Goal: Transaction & Acquisition: Purchase product/service

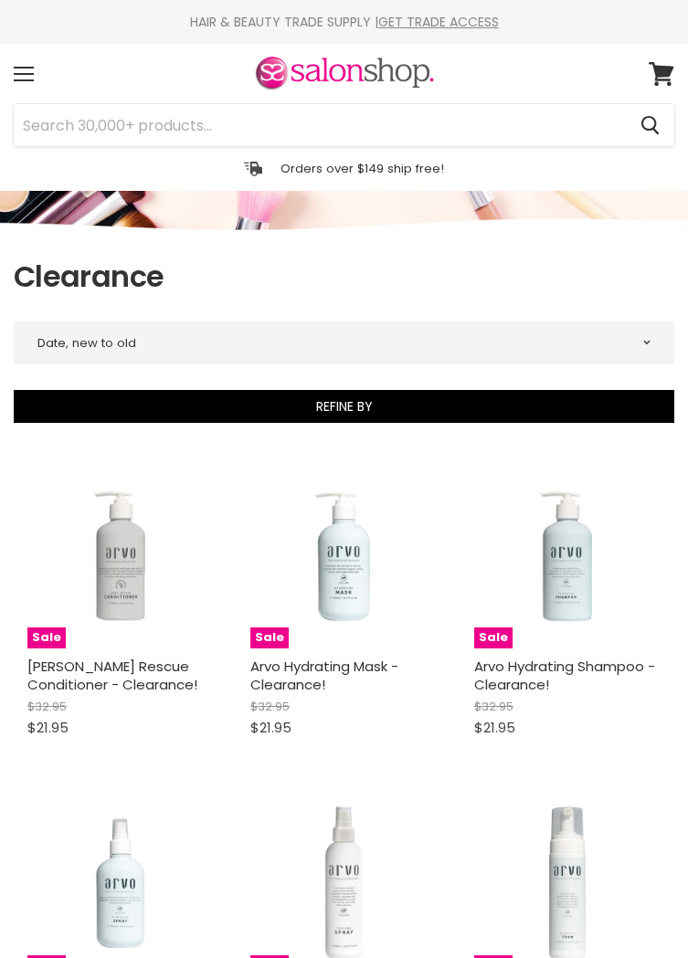
select select "created-descending"
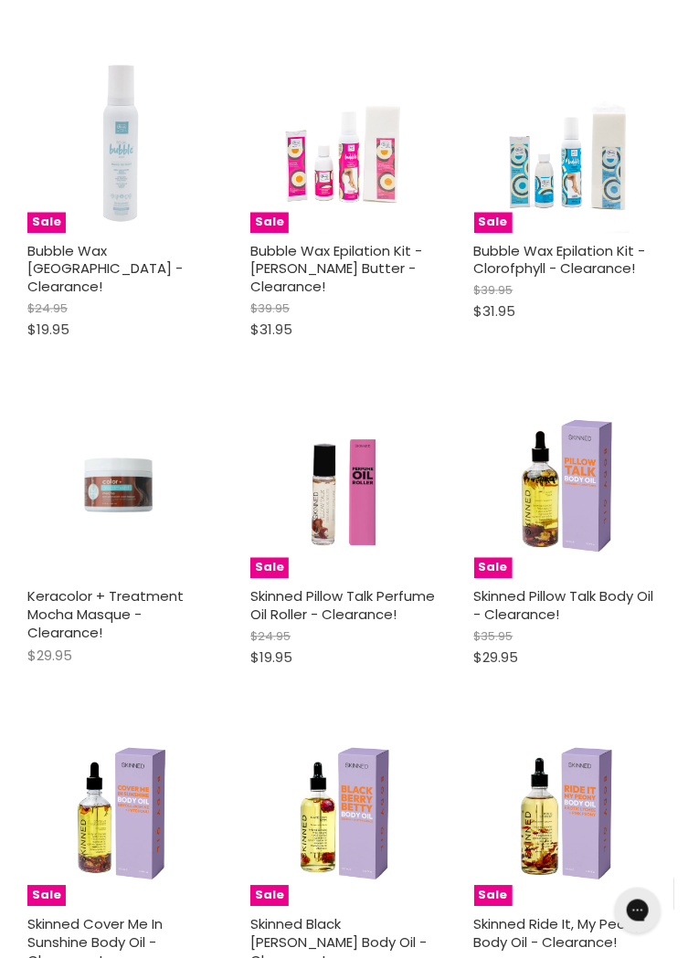
scroll to position [4020, 0]
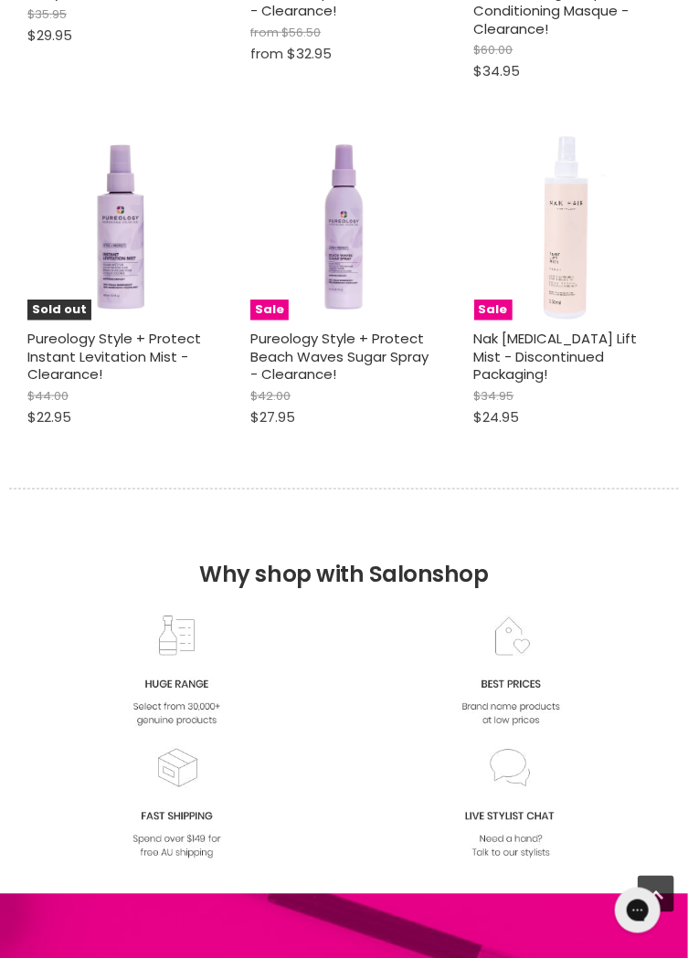
select select "created-descending"
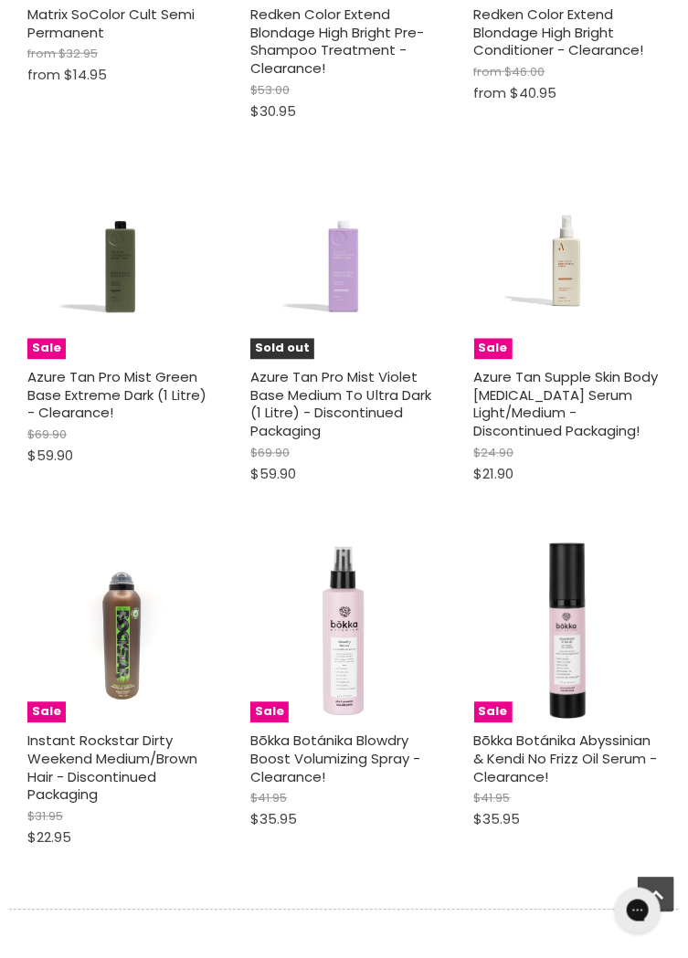
scroll to position [10555, 0]
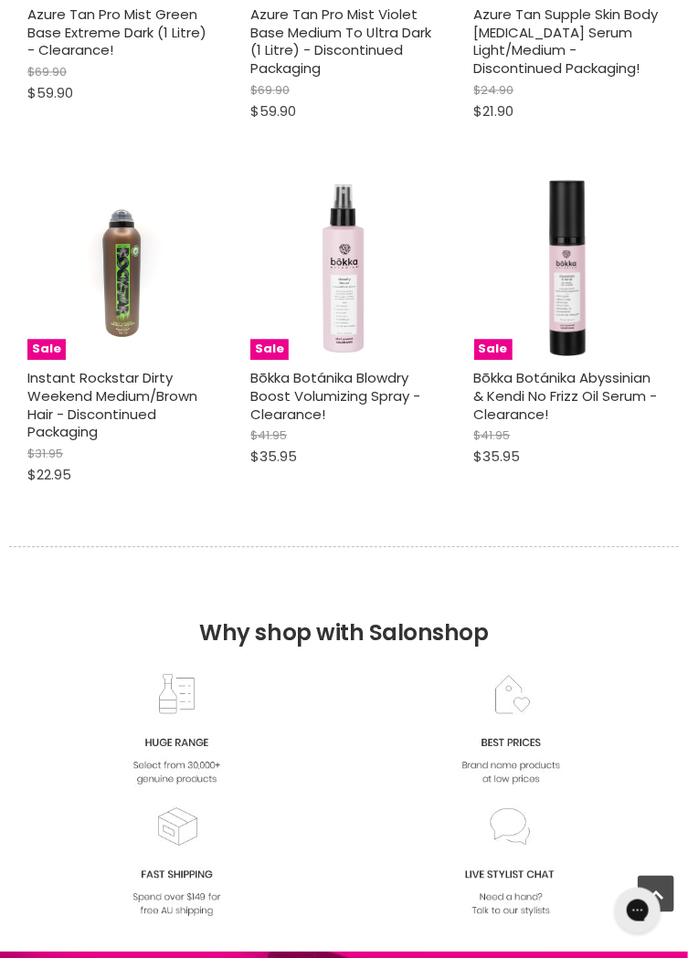
scroll to position [10941, 0]
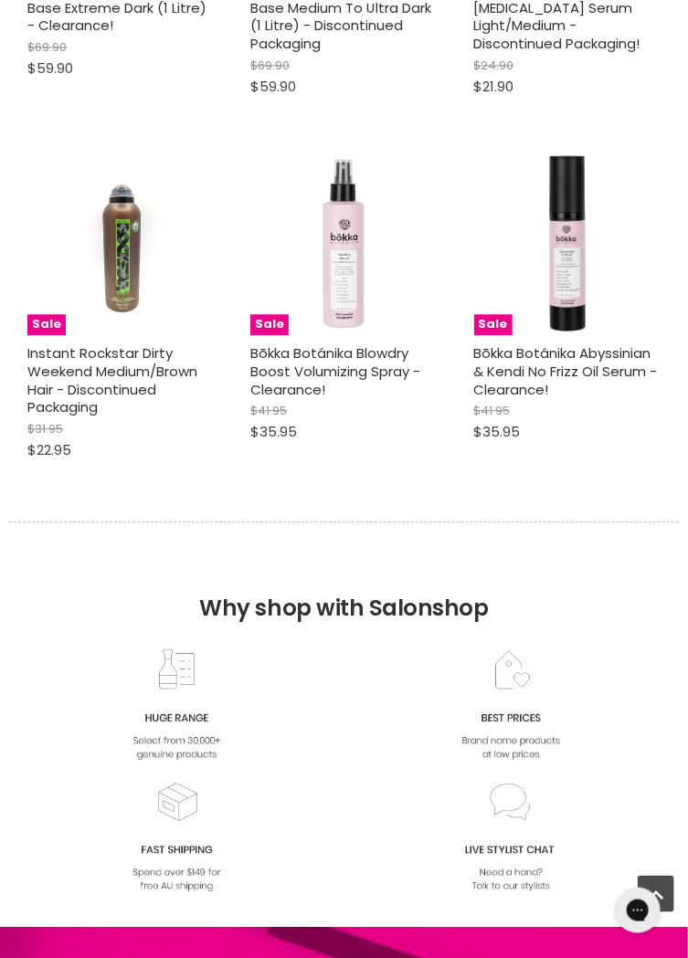
select select "created-descending"
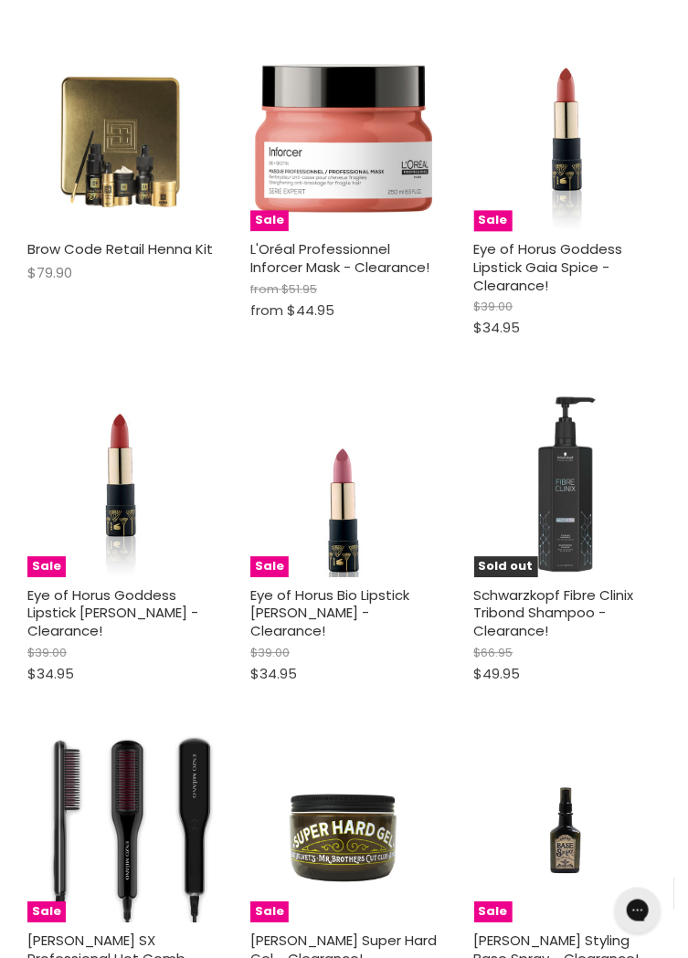
scroll to position [15887, 0]
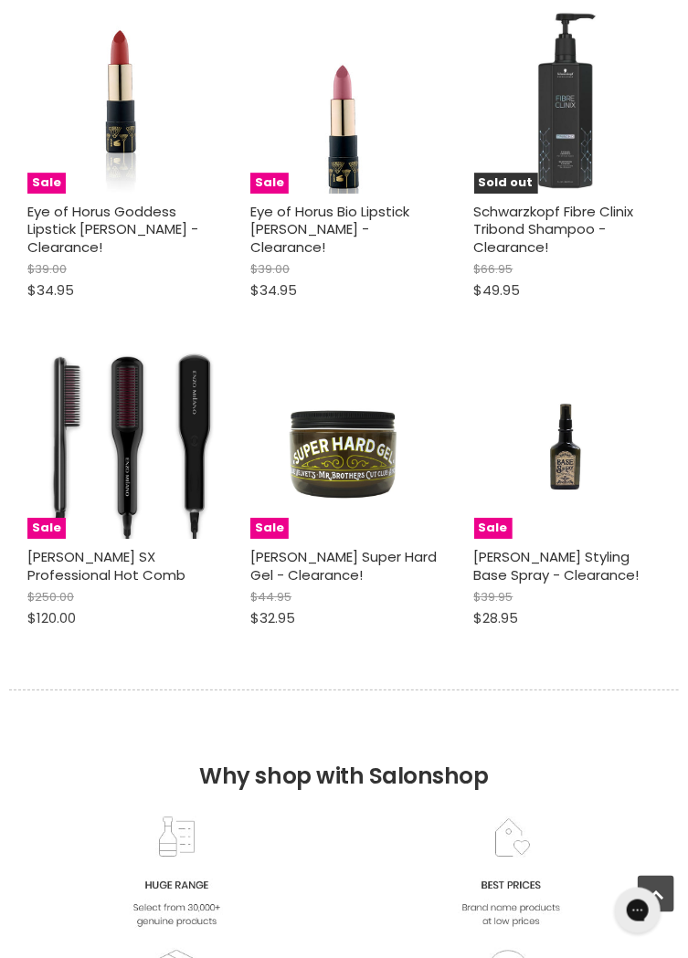
scroll to position [16276, 0]
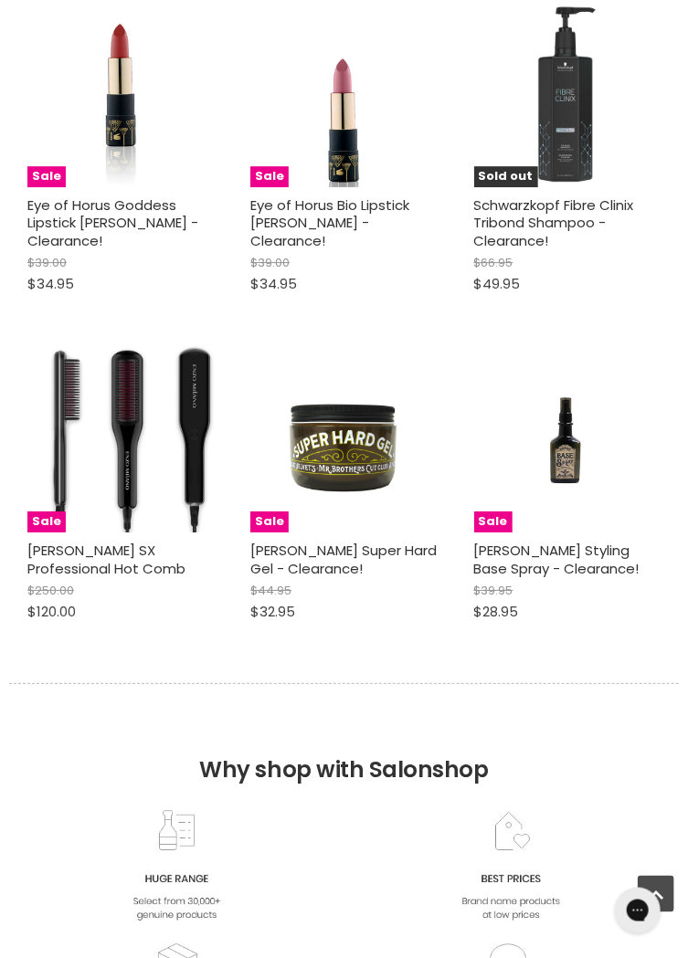
select select "created-descending"
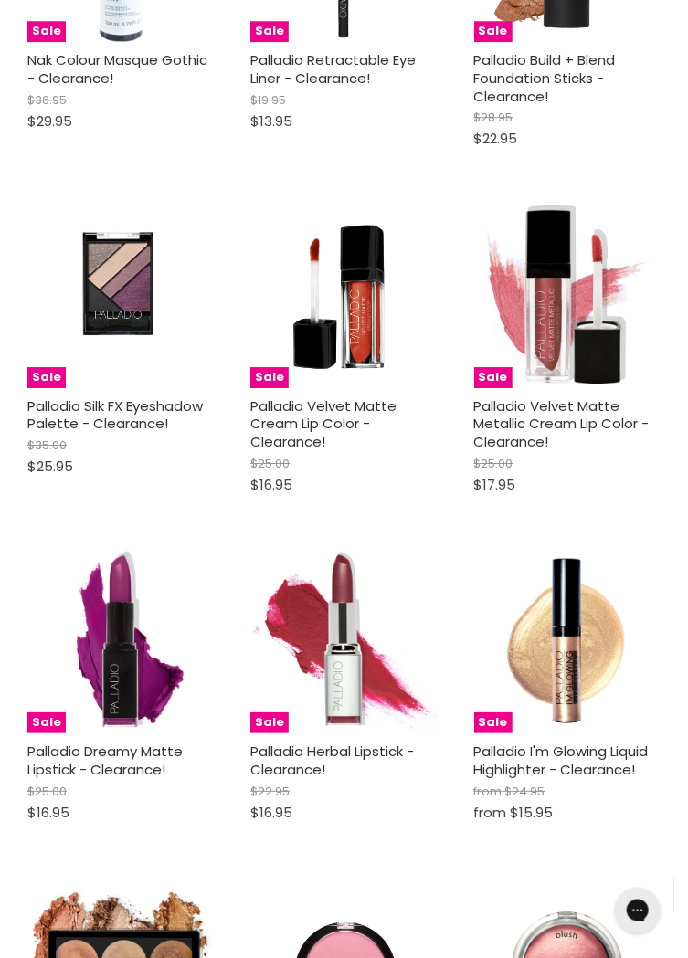
scroll to position [21245, 0]
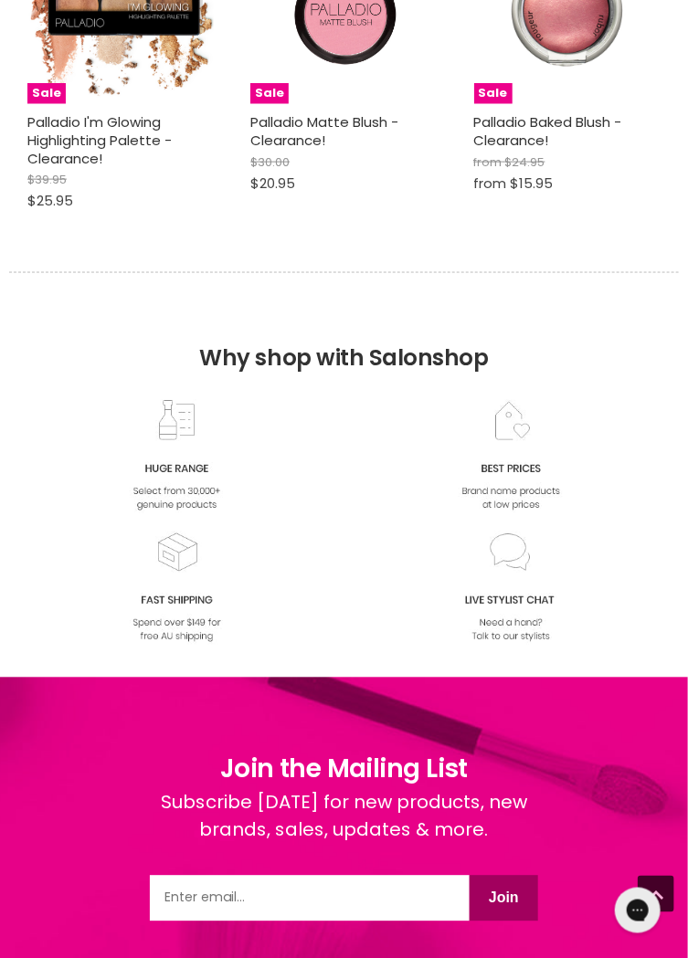
scroll to position [22276, 0]
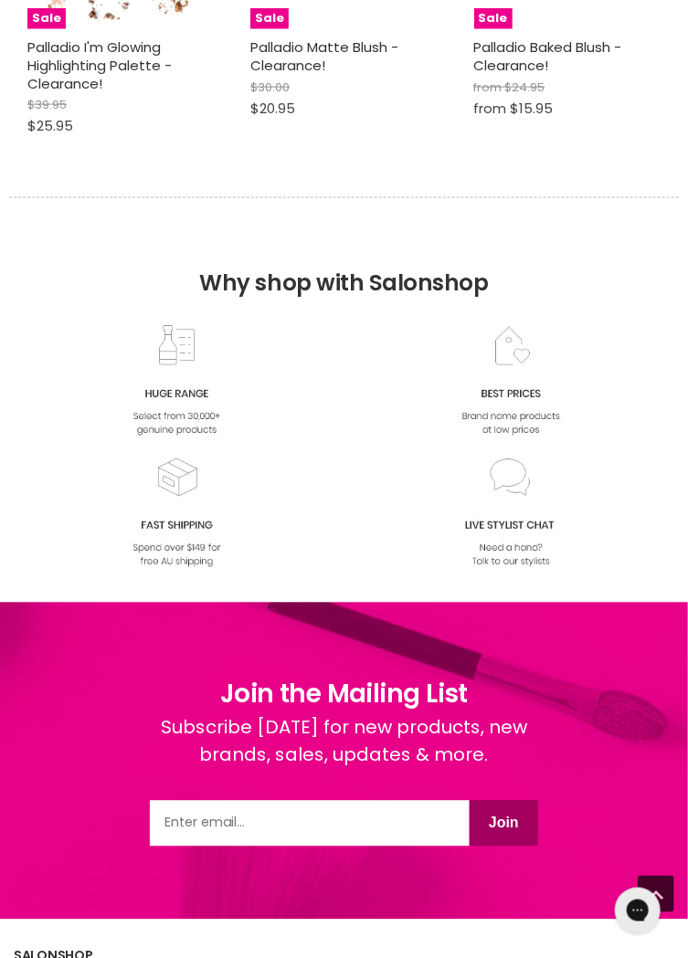
select select "created-descending"
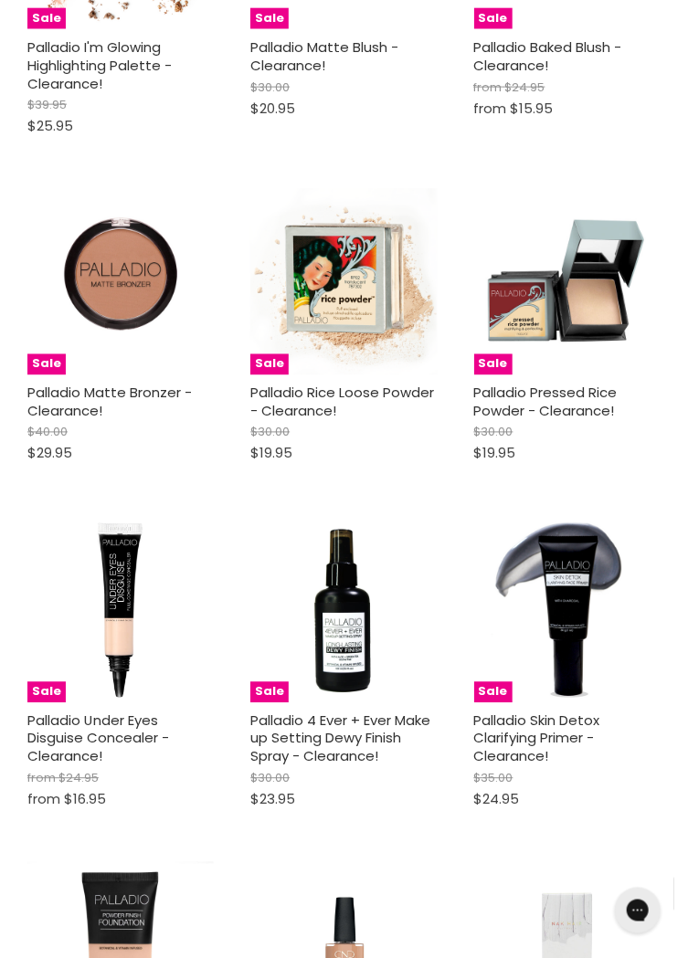
scroll to position [28061, 0]
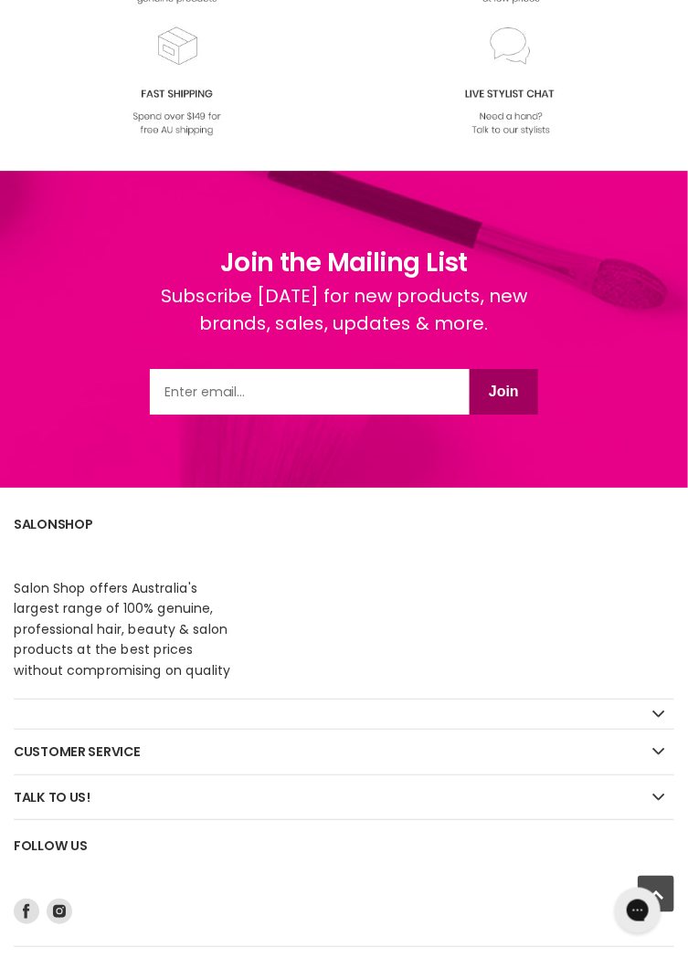
select select "created-descending"
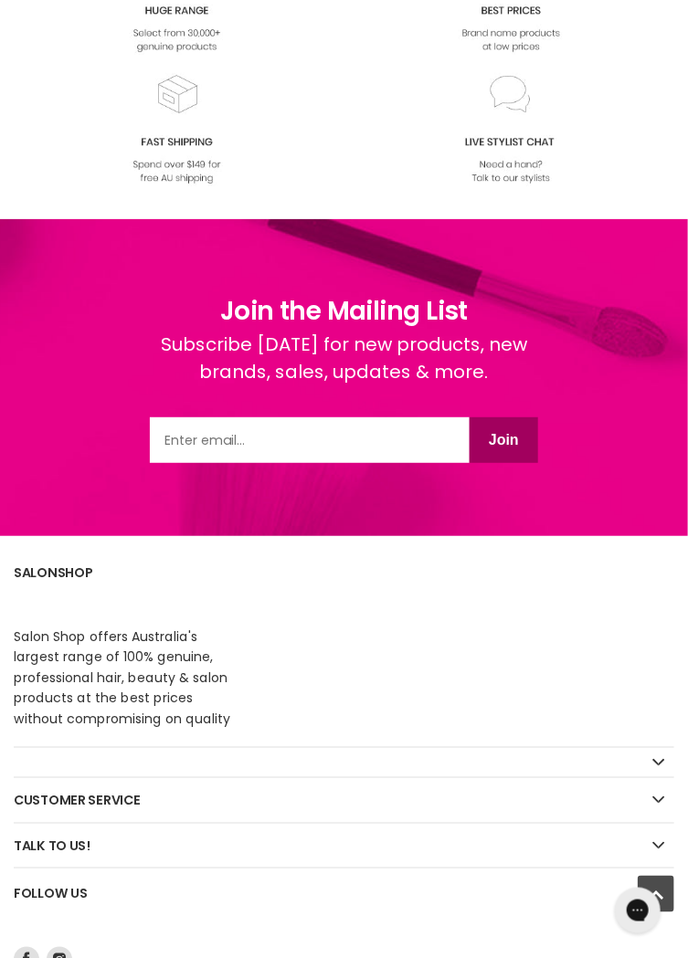
select select "created-descending"
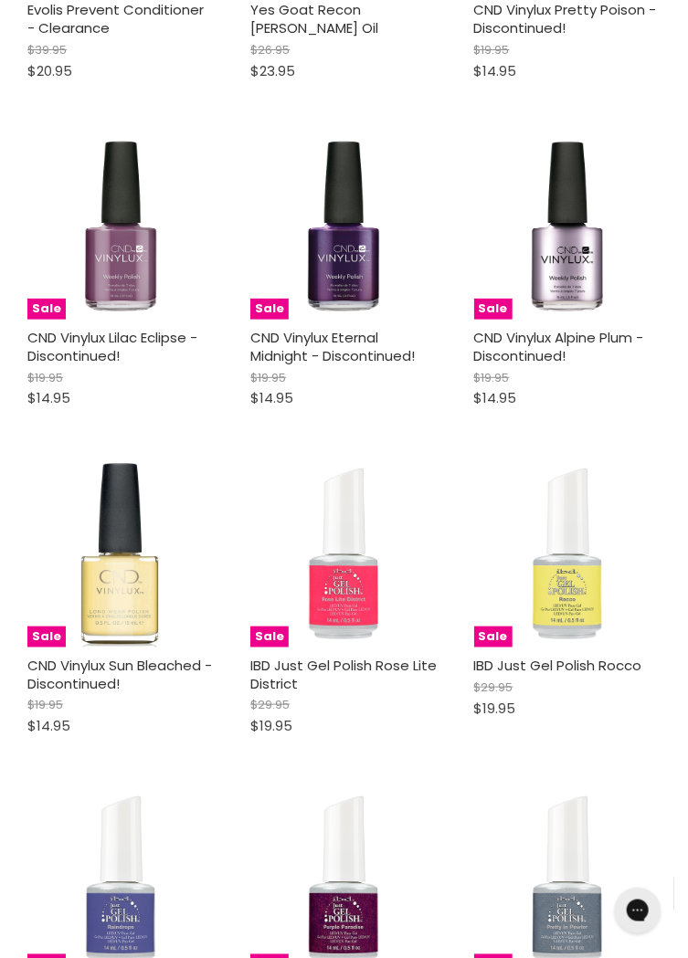
scroll to position [38616, 0]
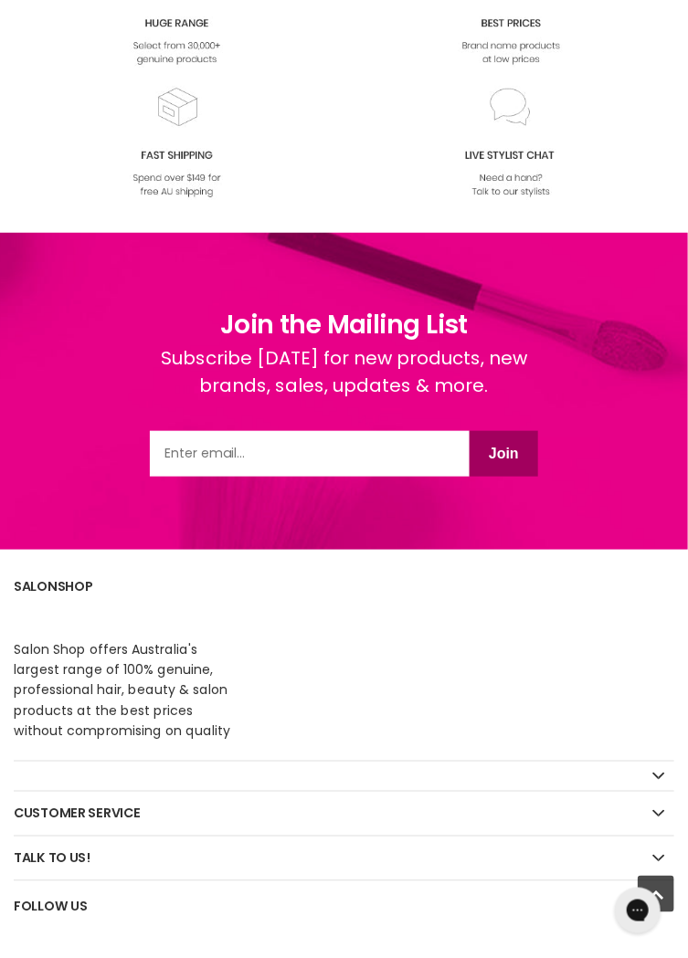
select select "created-descending"
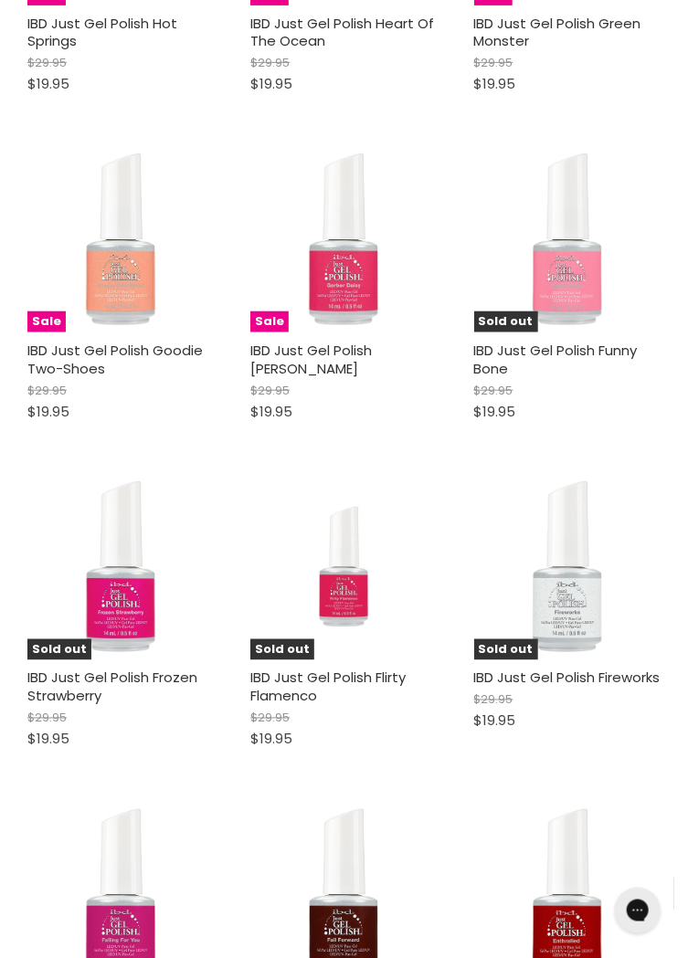
scroll to position [43848, 0]
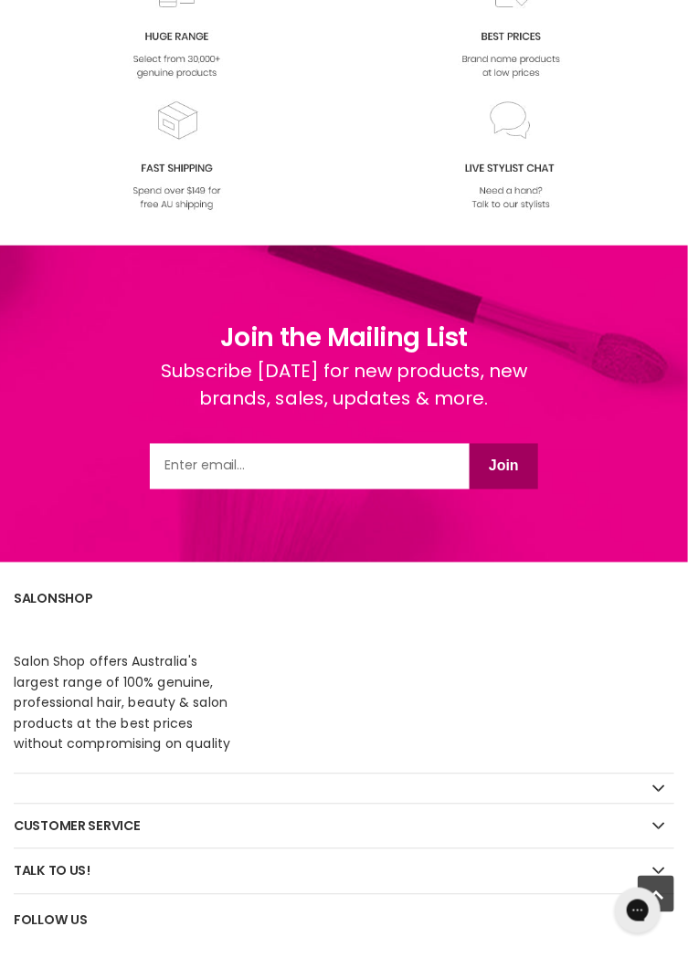
select select "created-descending"
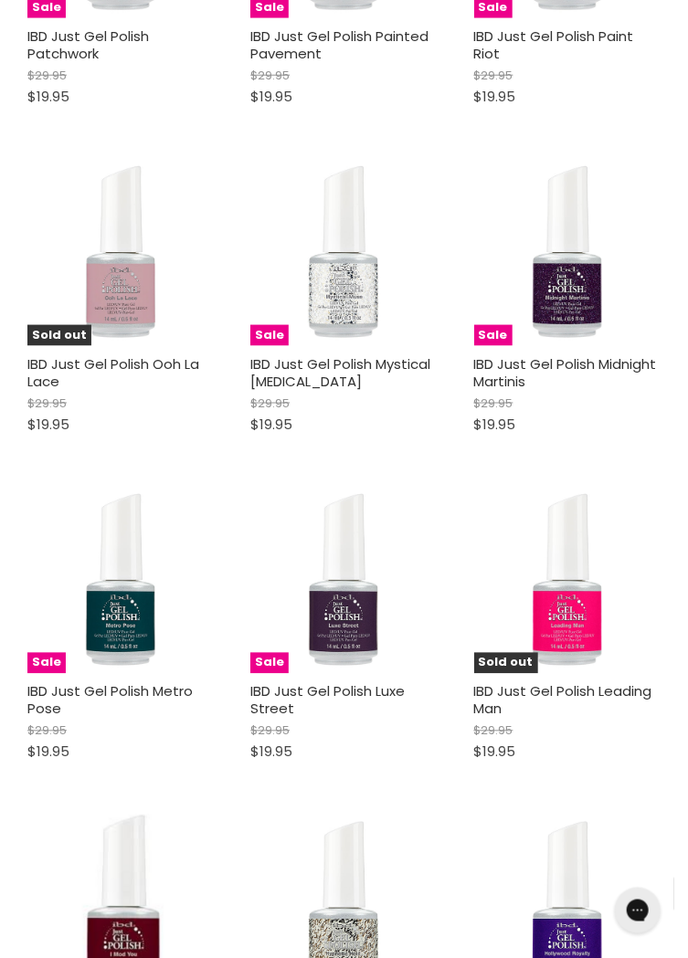
scroll to position [48448, 0]
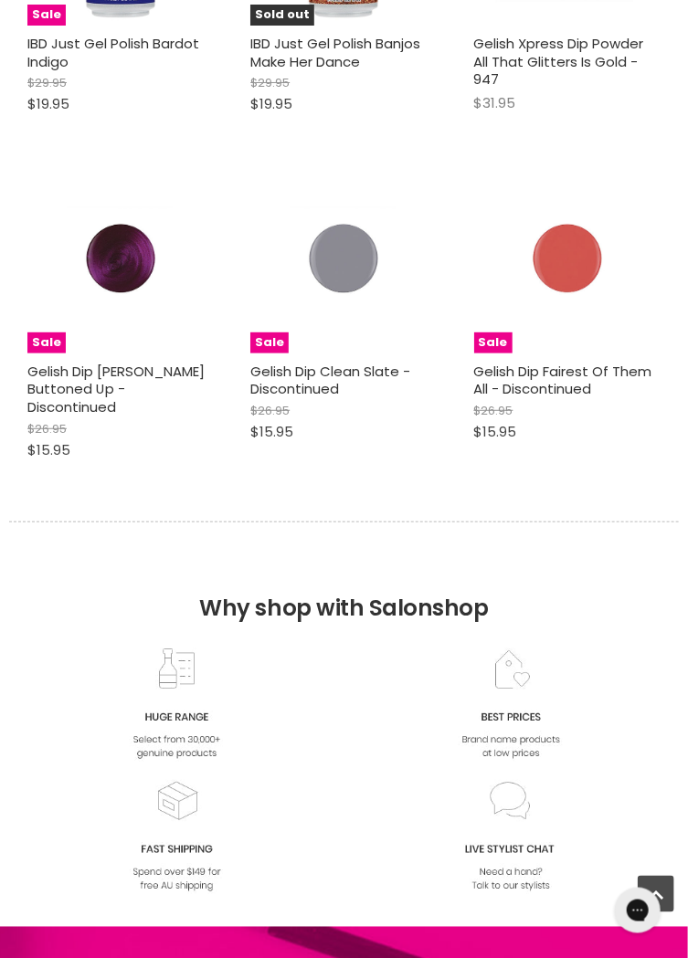
select select "created-descending"
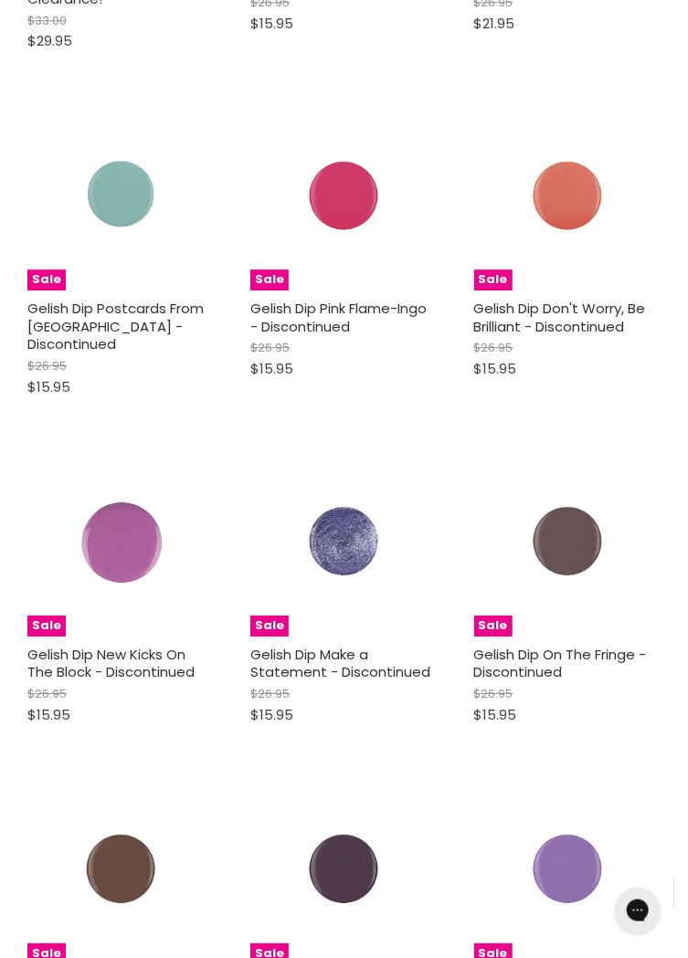
scroll to position [51876, 0]
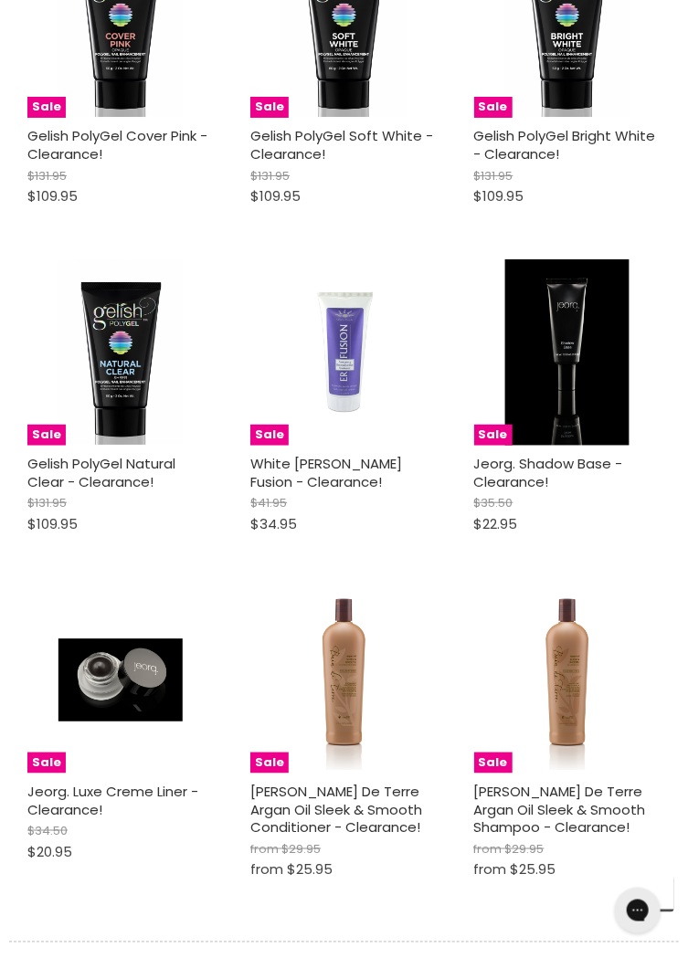
scroll to position [53566, 0]
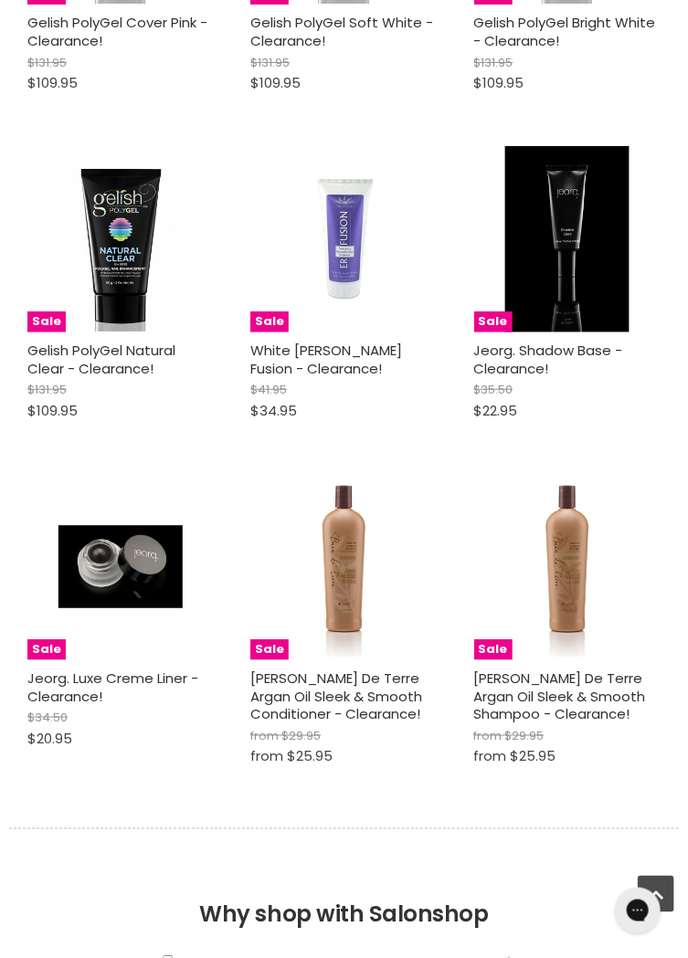
select select "created-descending"
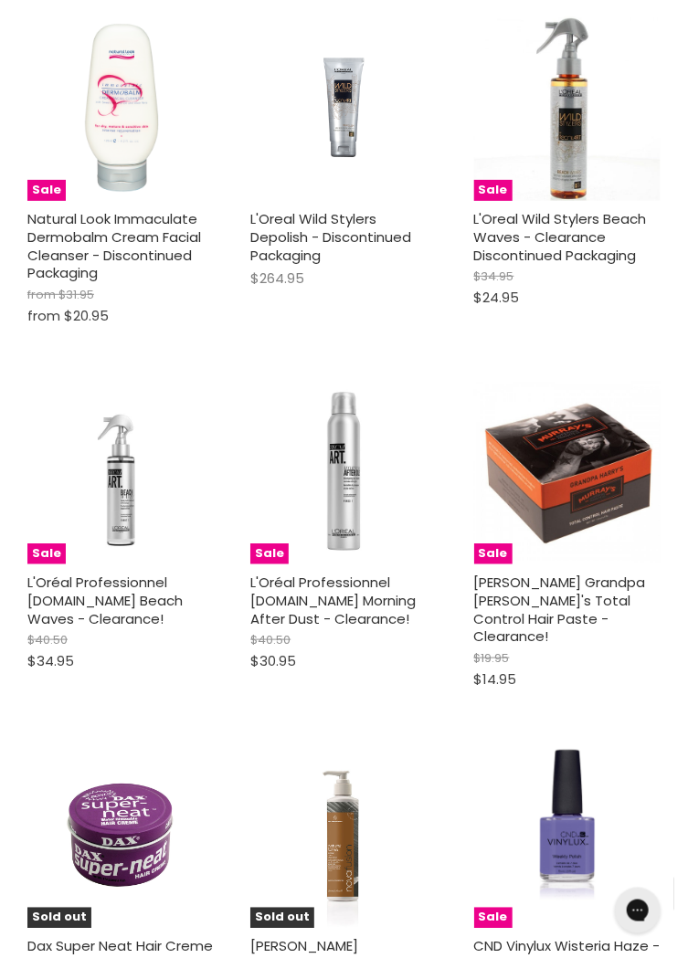
scroll to position [58543, 0]
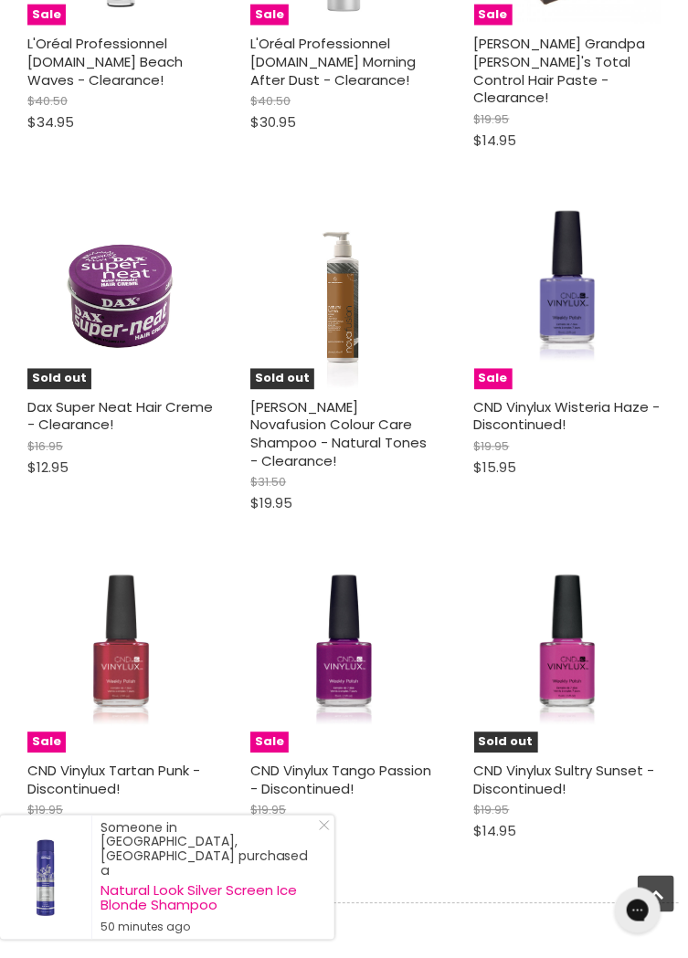
scroll to position [59135, 0]
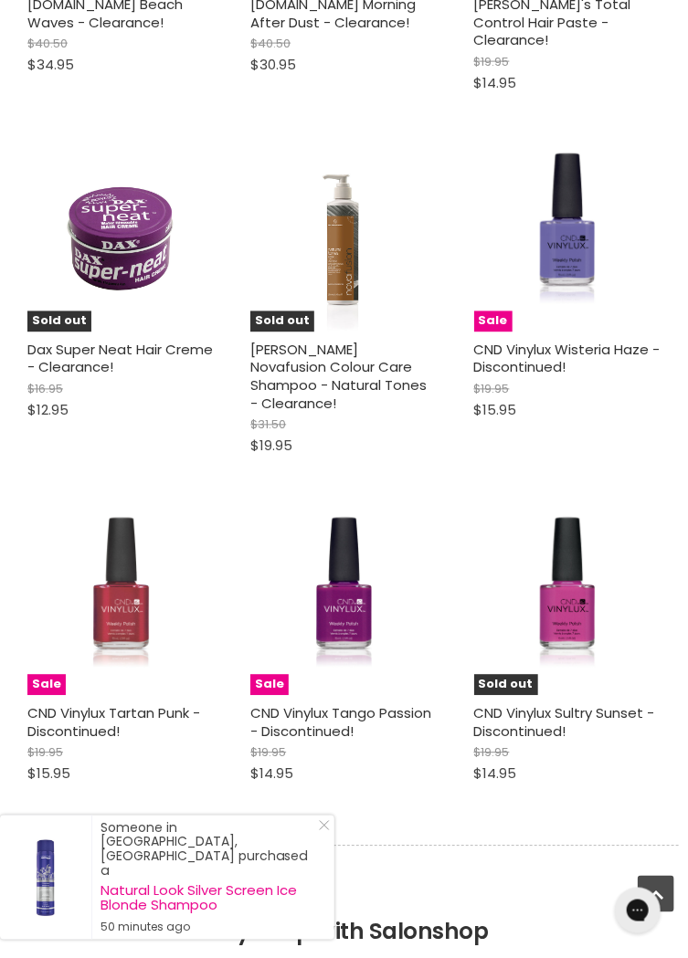
select select "created-descending"
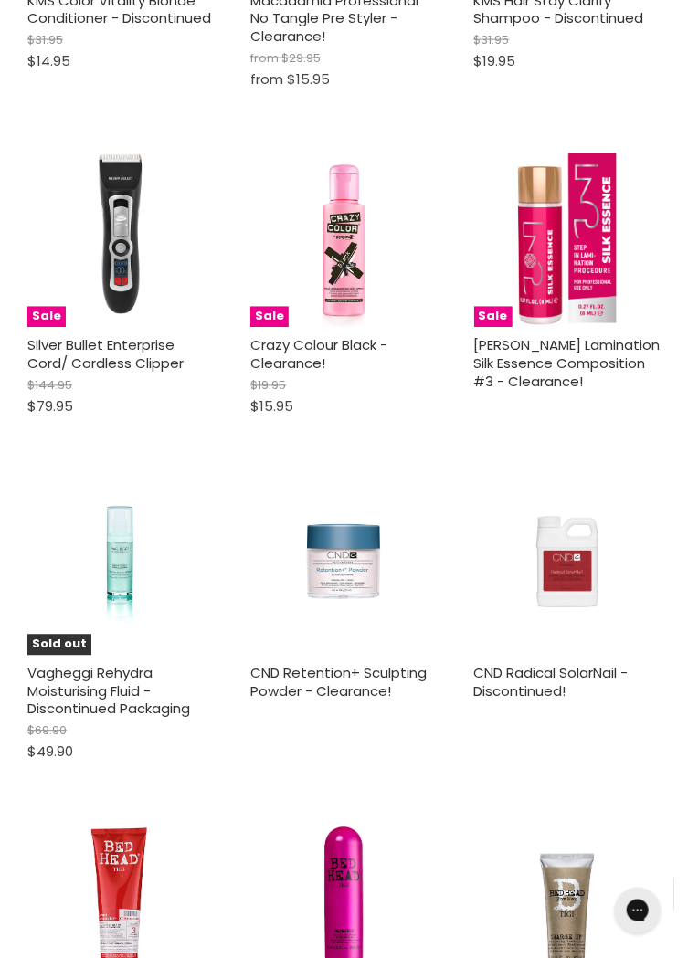
scroll to position [64154, 0]
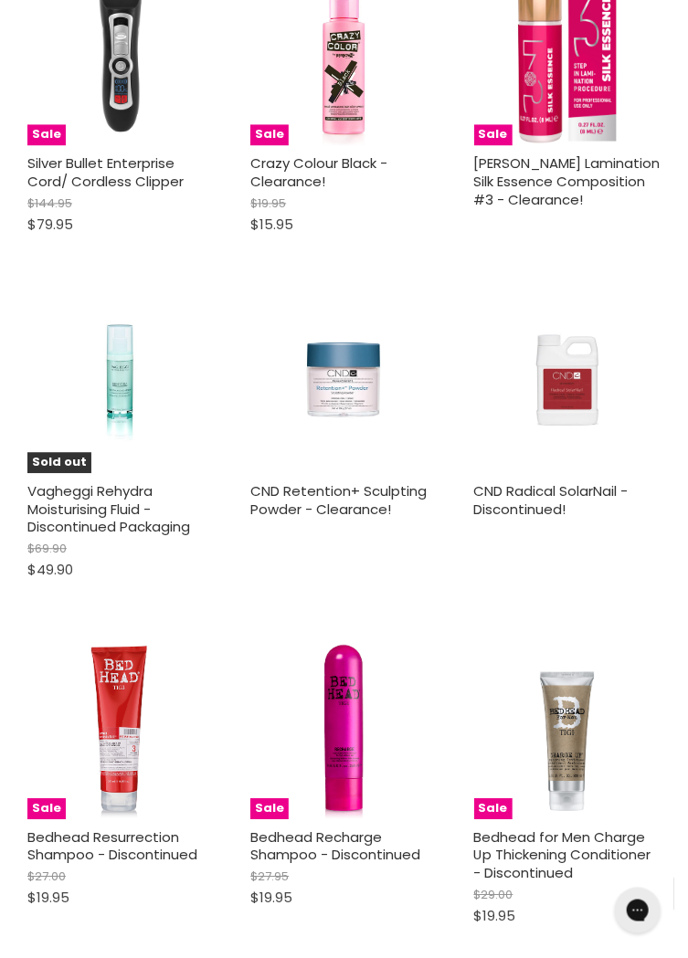
select select "created-descending"
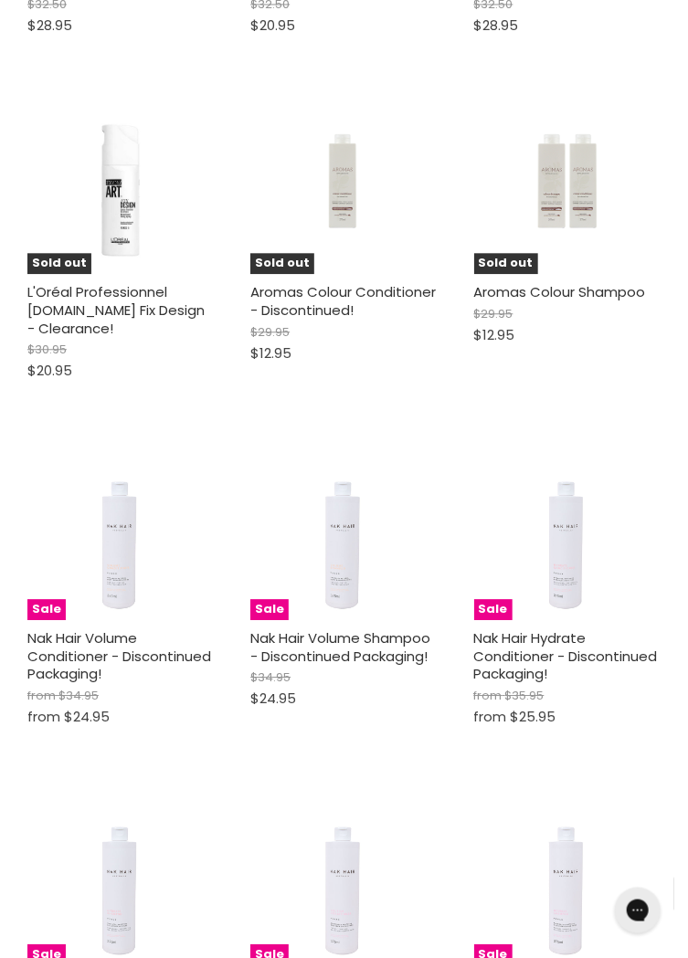
scroll to position [69424, 0]
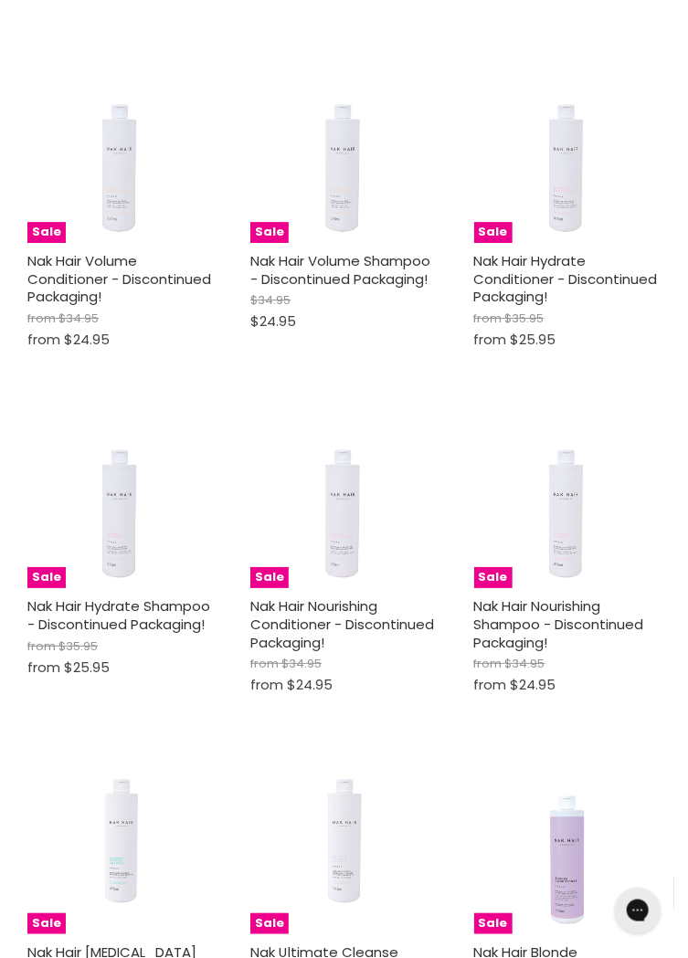
scroll to position [69899, 0]
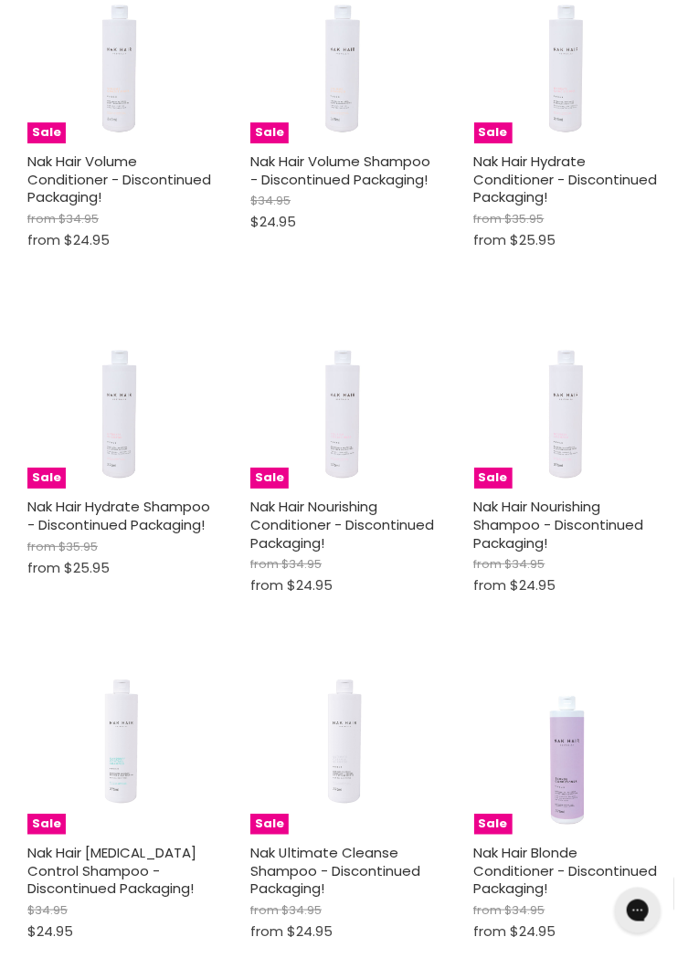
select select "created-descending"
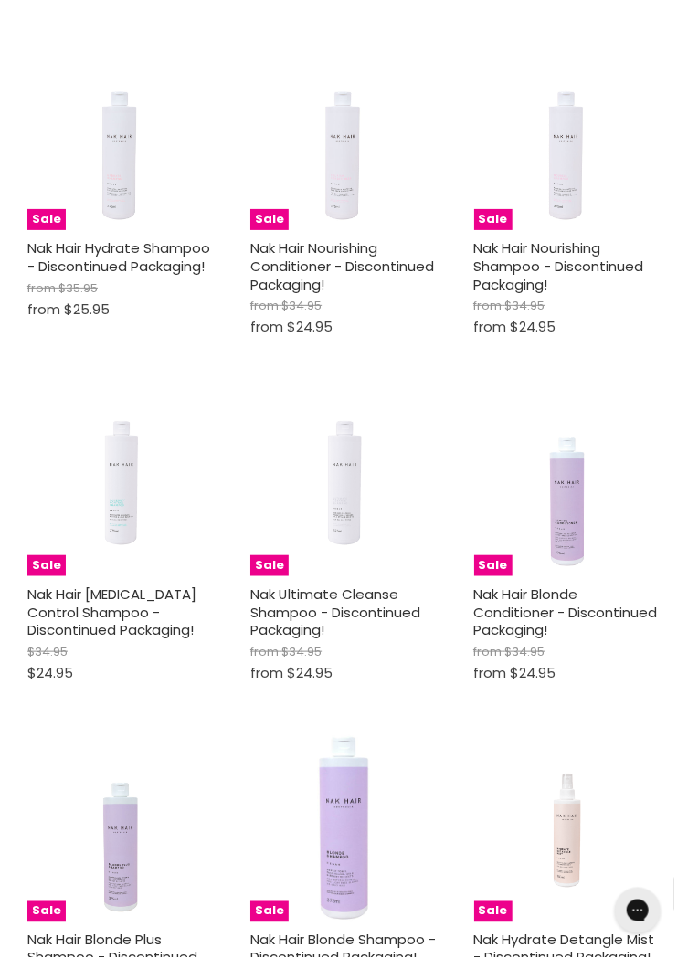
scroll to position [70264, 0]
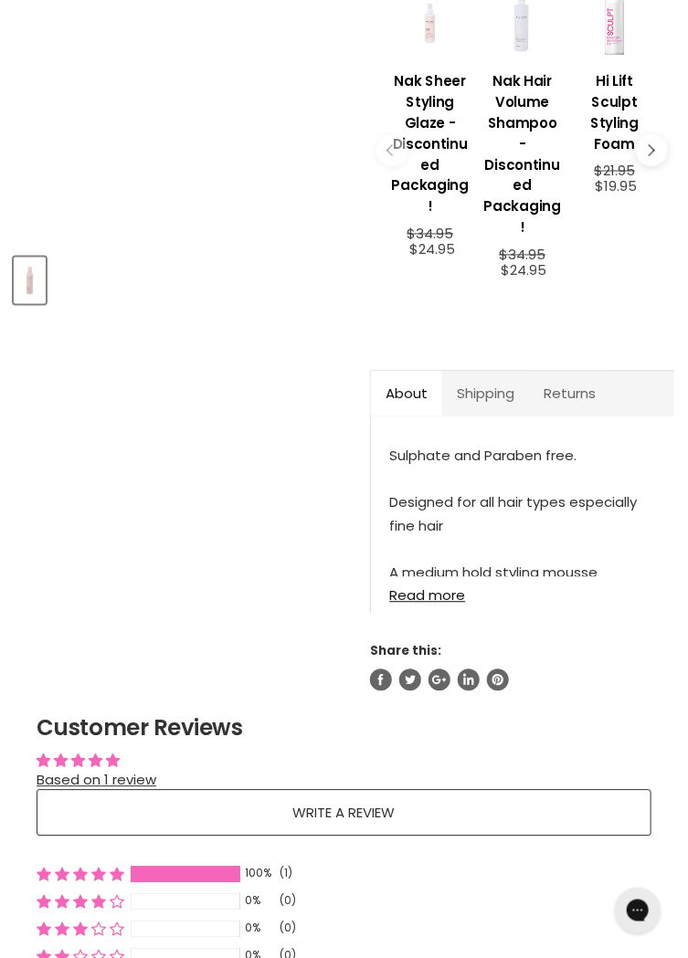
scroll to position [664, 0]
click at [496, 373] on link "Shipping" at bounding box center [485, 395] width 87 height 45
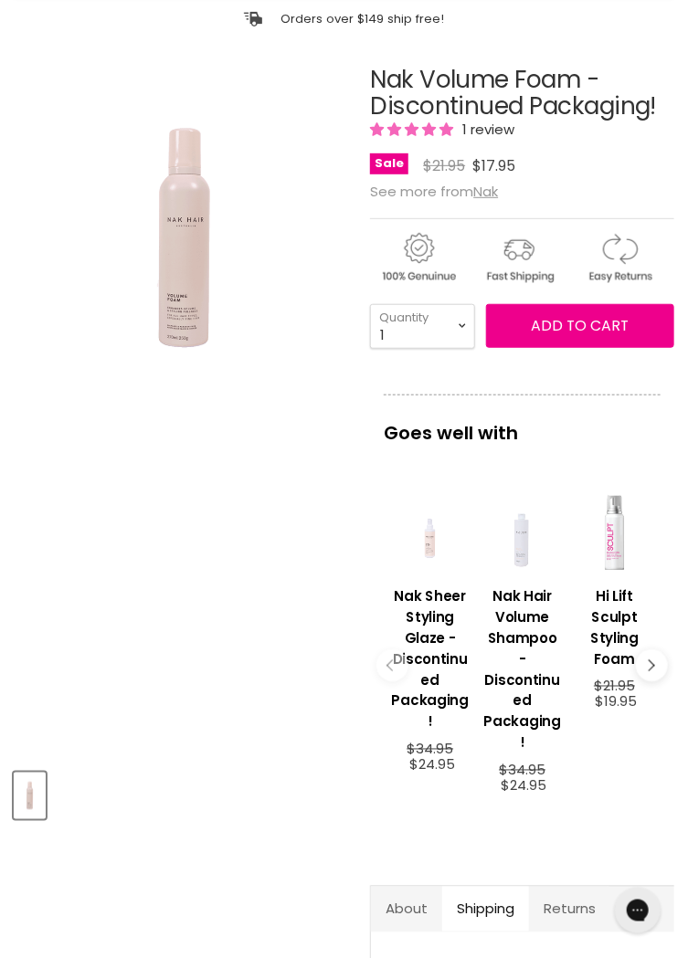
scroll to position [0, 0]
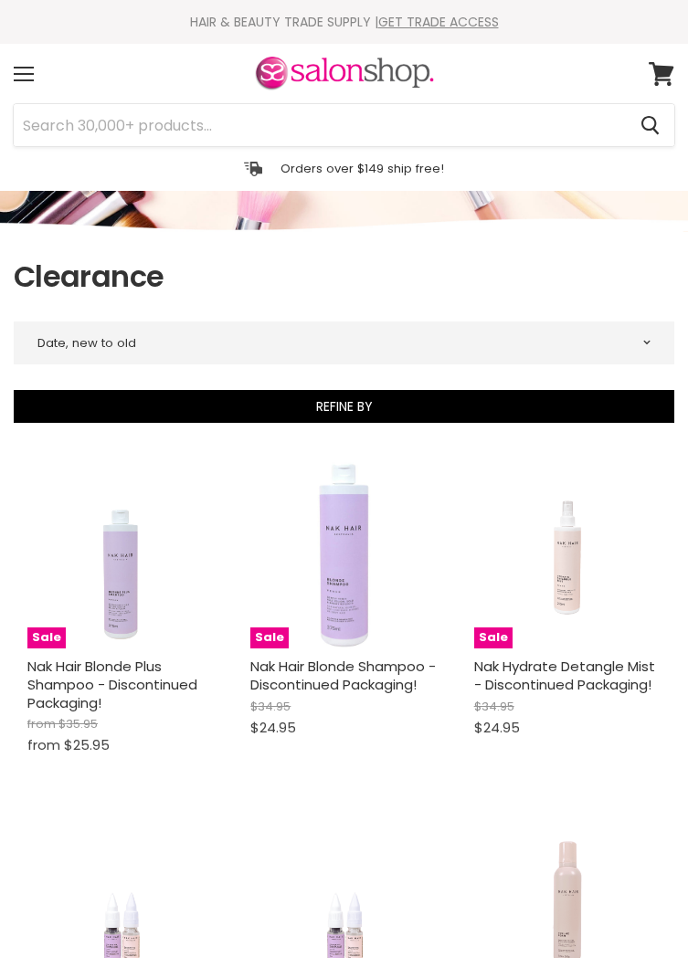
select select "created-descending"
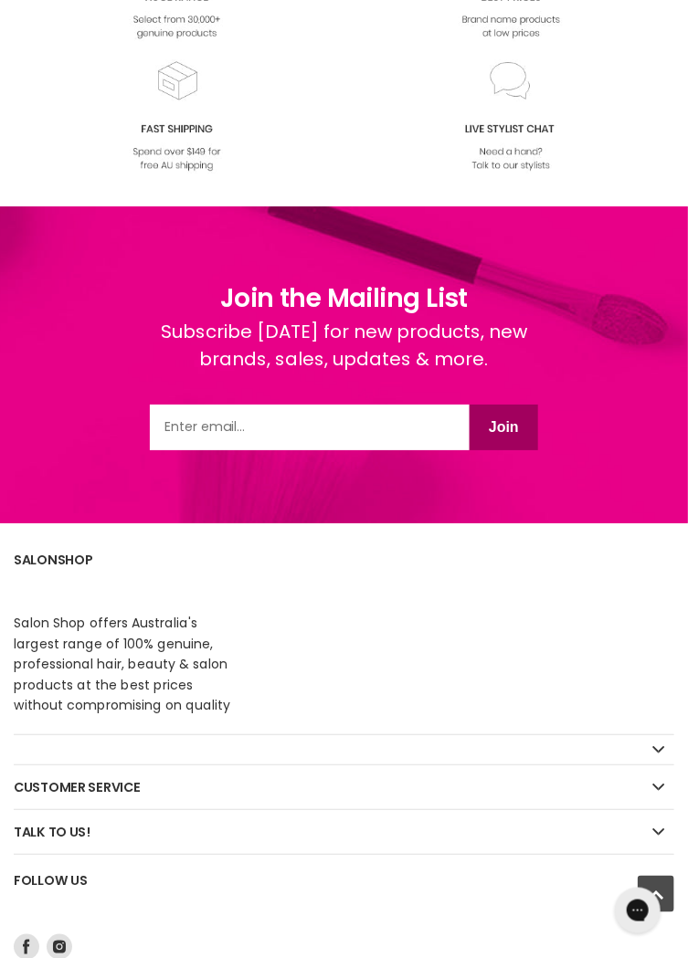
scroll to position [4747, 0]
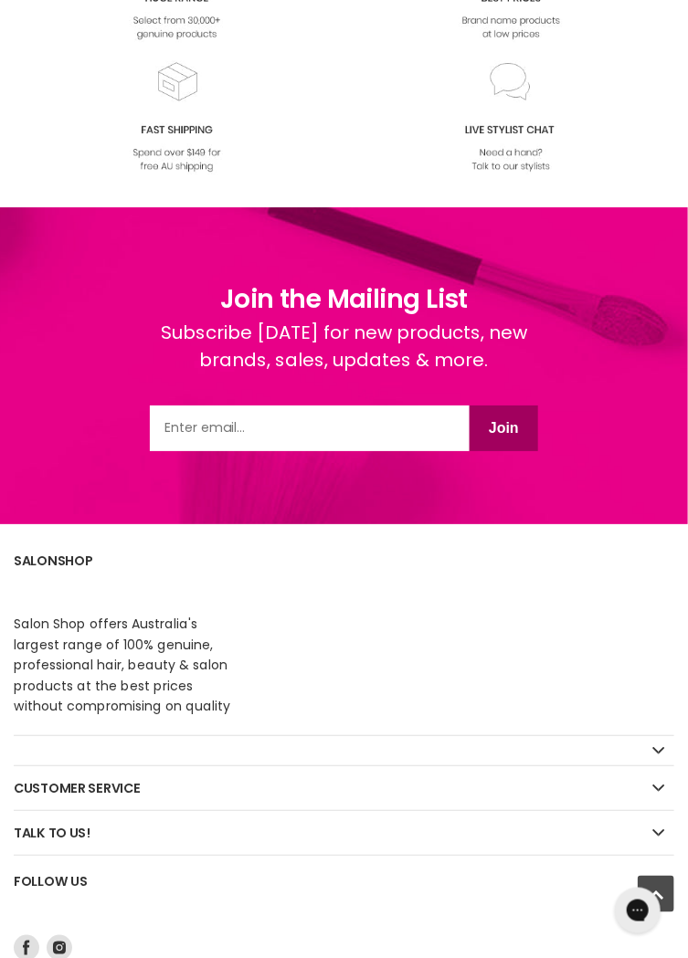
click at [649, 913] on icon "Open gorgias live chat" at bounding box center [636, 911] width 37 height 37
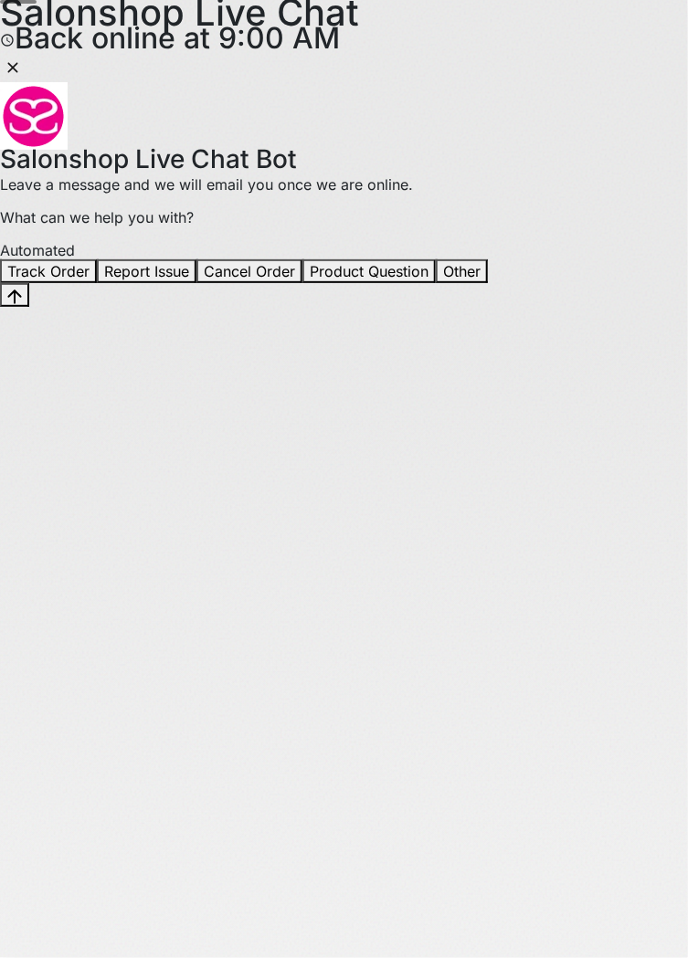
scroll to position [10267, 0]
select select "created-descending"
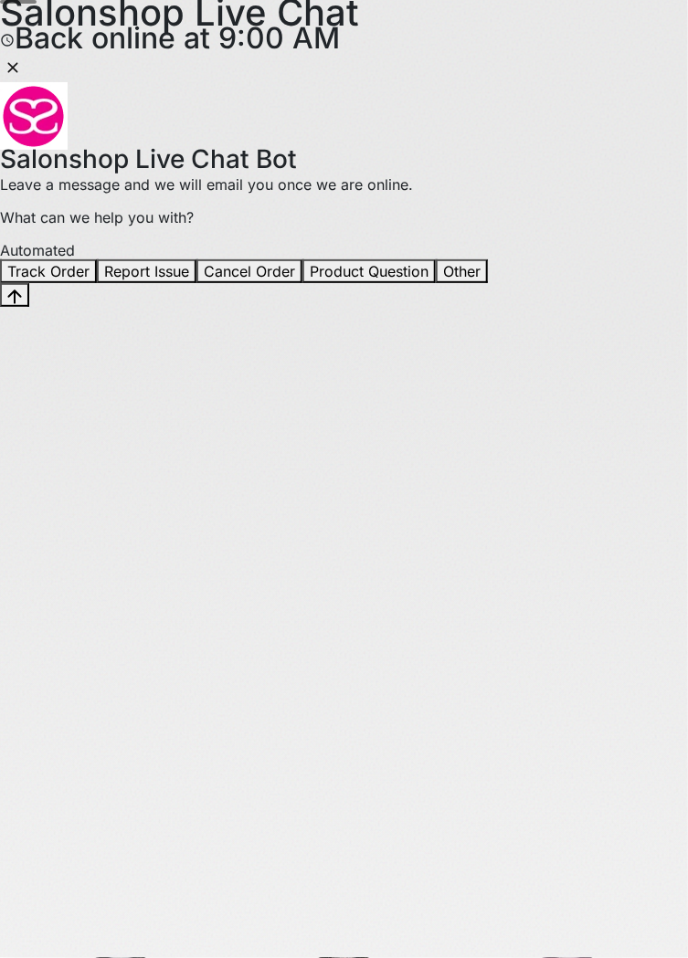
scroll to position [11486, 0]
